Goal: Check status: Check status

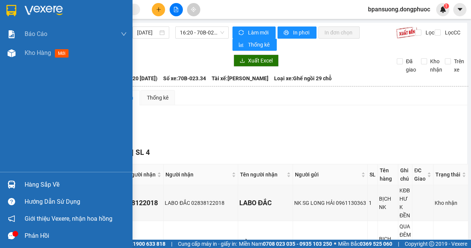
drag, startPoint x: 16, startPoint y: 183, endPoint x: 20, endPoint y: 176, distance: 7.7
click at [16, 183] on div at bounding box center [11, 184] width 13 height 13
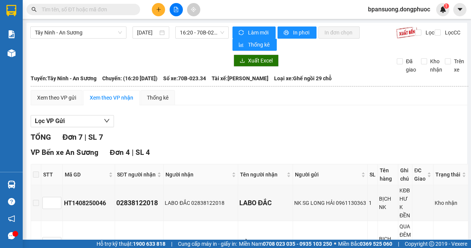
click at [357, 122] on section "Kết quả tìm kiếm ( 0 ) Bộ lọc No Data bpansuong.dongphuoc 1 Báo cáo Mẫu 1: Báo …" at bounding box center [235, 124] width 471 height 248
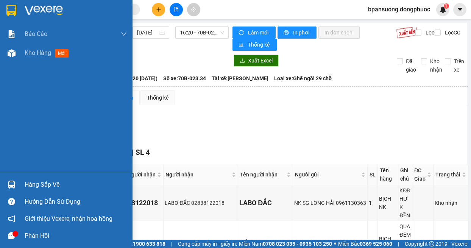
click at [7, 183] on div at bounding box center [11, 184] width 13 height 13
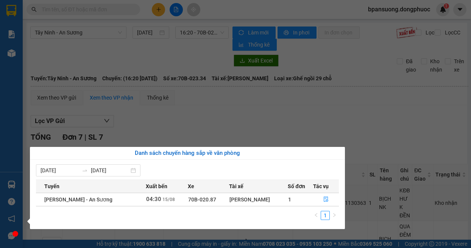
click at [179, 160] on div "09/08/2025 15/08/2025 Tuyến Xuất bến Xe Tài xế Số đơn Tác vụ Châu Thành - An Sư…" at bounding box center [187, 194] width 315 height 69
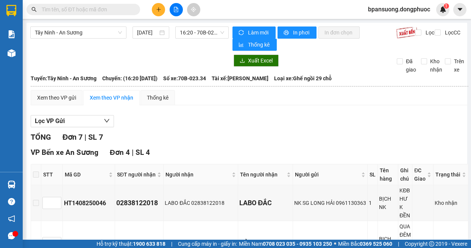
click at [175, 118] on section "Kết quả tìm kiếm ( 0 ) Bộ lọc No Data bpansuong.dongphuoc 1 Báo cáo Mẫu 1: Báo …" at bounding box center [235, 124] width 471 height 248
click at [86, 37] on span "Tây Ninh - An Sương" at bounding box center [78, 32] width 87 height 11
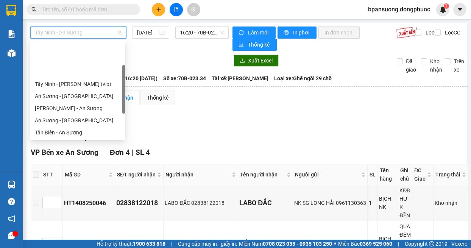
scroll to position [48, 0]
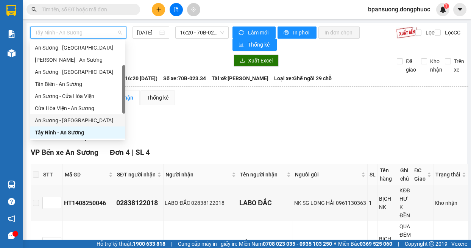
click at [76, 122] on div "An Sương - Tây Ninh" at bounding box center [78, 120] width 86 height 8
type input "15/08/2025"
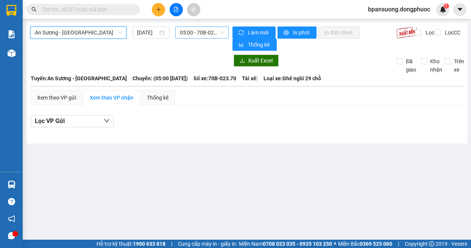
click at [194, 31] on span "05:00 - 70B-023.70" at bounding box center [202, 32] width 45 height 11
click at [321, 142] on div "An Sương - Tây Ninh 15/08/2025 05:00 - 70B-023.70 Làm mới In phơi In đơn chọn T…" at bounding box center [247, 83] width 441 height 121
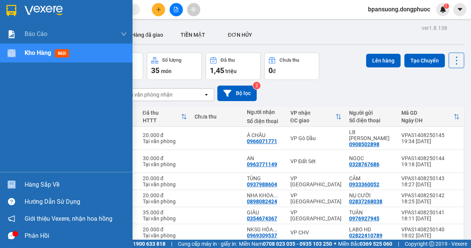
click at [7, 178] on div "[PERSON_NAME] [PERSON_NAME] 1: [PERSON_NAME] [PERSON_NAME] [PERSON_NAME] [PERSO…" at bounding box center [66, 124] width 133 height 248
click at [9, 184] on img at bounding box center [12, 185] width 8 height 8
click at [11, 150] on div "Báo cáo Mẫu 1: Báo cáo dòng tiền theo nhân viên Mẫu 1: Báo cáo dòng tiền theo n…" at bounding box center [66, 124] width 133 height 248
click at [17, 181] on div at bounding box center [11, 184] width 13 height 13
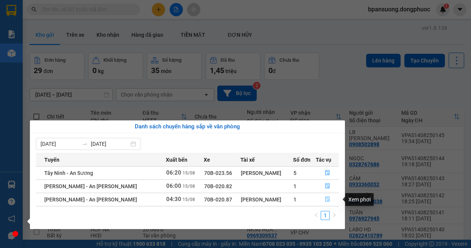
drag, startPoint x: 330, startPoint y: 200, endPoint x: 327, endPoint y: 204, distance: 4.8
click at [330, 201] on button "button" at bounding box center [327, 200] width 22 height 12
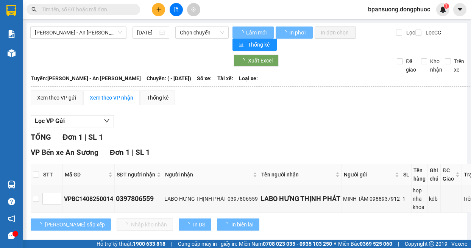
type input "15/08/2025"
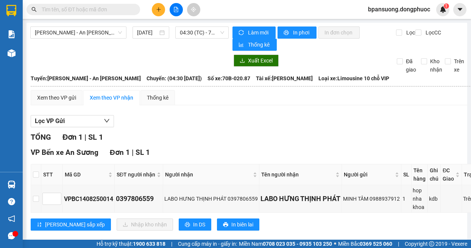
scroll to position [18, 0]
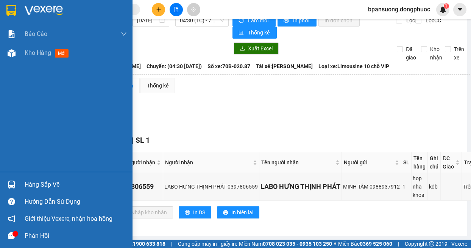
click at [9, 233] on icon "message" at bounding box center [11, 235] width 7 height 7
click at [14, 189] on div at bounding box center [11, 184] width 13 height 13
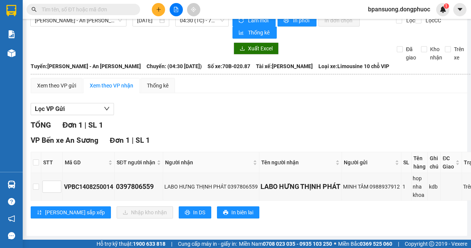
click at [328, 91] on section "Kết quả tìm kiếm ( 0 ) Bộ lọc No Data bpansuong.dongphuoc 1 Báo cáo Mẫu 1: Báo …" at bounding box center [235, 124] width 471 height 248
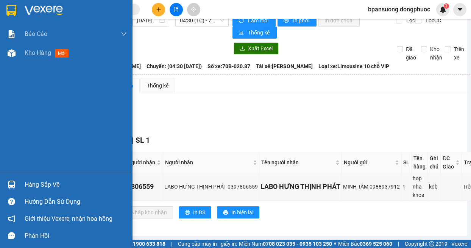
click at [12, 188] on img at bounding box center [12, 185] width 8 height 8
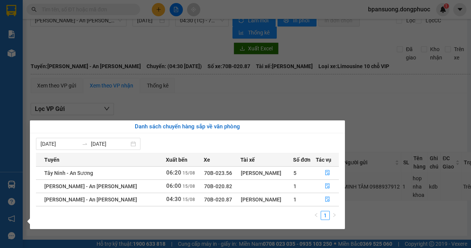
click at [277, 94] on section "Kết quả tìm kiếm ( 0 ) Bộ lọc No Data bpansuong.dongphuoc 1 Báo cáo Mẫu 1: Báo …" at bounding box center [235, 124] width 471 height 248
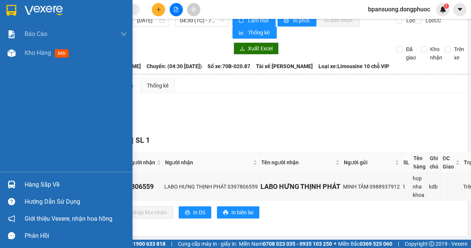
click at [11, 191] on div at bounding box center [11, 184] width 13 height 13
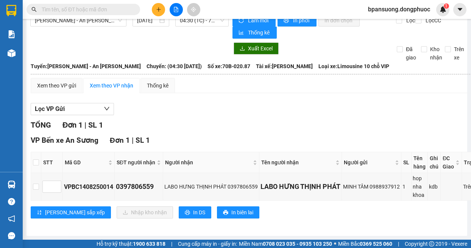
click at [329, 110] on section "Kết quả tìm kiếm ( 0 ) Bộ lọc No Data bpansuong.dongphuoc 1 Báo cáo Mẫu 1: Báo …" at bounding box center [235, 124] width 471 height 248
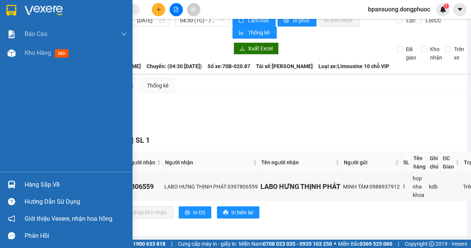
click at [23, 187] on div "Hàng sắp về" at bounding box center [66, 184] width 133 height 17
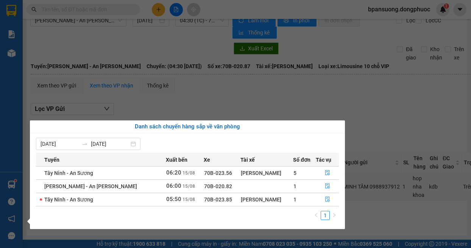
click at [17, 177] on div "Báo cáo Mẫu 1: Báo cáo dòng tiền theo nhân viên Mẫu 1: Báo cáo dòng tiền theo n…" at bounding box center [11, 124] width 23 height 248
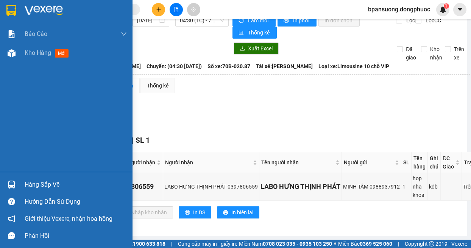
click at [20, 184] on div "Hàng sắp về" at bounding box center [66, 184] width 133 height 17
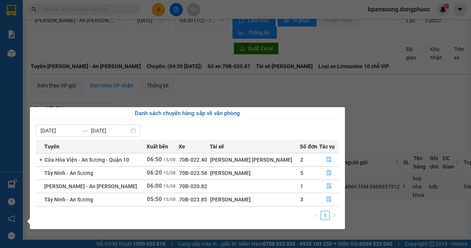
click at [410, 114] on section "Kết quả tìm kiếm ( 0 ) Bộ lọc No Data bpansuong.dongphuoc 1 Báo cáo Mẫu 1: Báo …" at bounding box center [235, 124] width 471 height 248
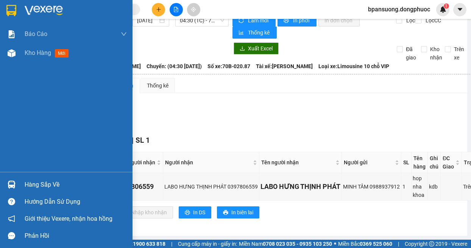
click at [31, 182] on div "Hàng sắp về" at bounding box center [76, 184] width 102 height 11
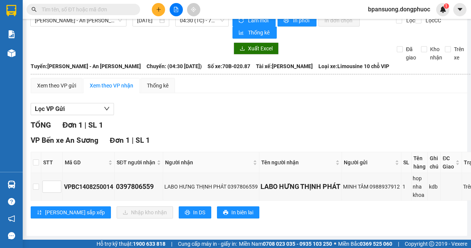
click at [95, 37] on section "Kết quả tìm kiếm ( 0 ) Bộ lọc No Data bpansuong.dongphuoc 1 Báo cáo Mẫu 1: Báo …" at bounding box center [235, 124] width 471 height 248
click at [92, 11] on input "text" at bounding box center [86, 9] width 89 height 8
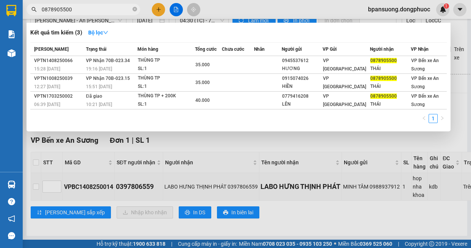
type input "0878905500"
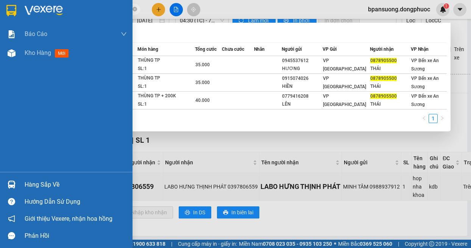
drag, startPoint x: 14, startPoint y: 186, endPoint x: 187, endPoint y: 142, distance: 178.6
click at [14, 186] on img at bounding box center [12, 185] width 8 height 8
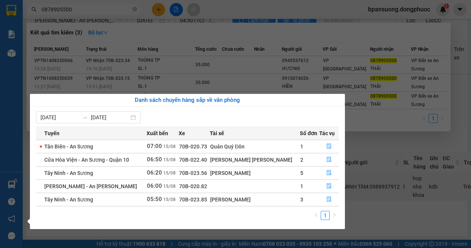
click at [397, 197] on section "Kết quả tìm kiếm ( 3 ) Bộ lọc Mã ĐH Trạng thái Món hàng Tổng cước Chưa cước Nhã…" at bounding box center [235, 124] width 471 height 248
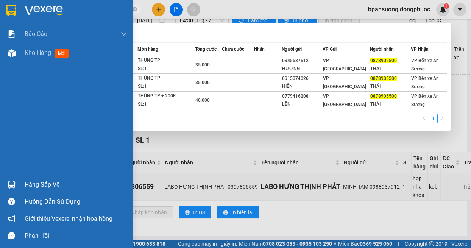
drag, startPoint x: 10, startPoint y: 184, endPoint x: 14, endPoint y: 175, distance: 10.1
click at [10, 184] on img at bounding box center [12, 185] width 8 height 8
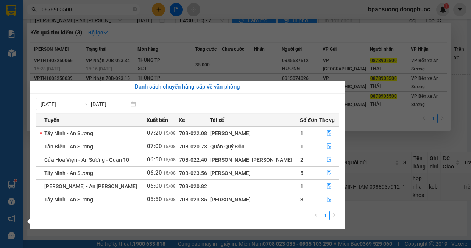
click at [386, 138] on section "Kết quả tìm kiếm ( 3 ) Bộ lọc Mã ĐH Trạng thái Món hàng Tổng cước Chưa cước Nhã…" at bounding box center [235, 124] width 471 height 248
